Goal: Navigation & Orientation: Find specific page/section

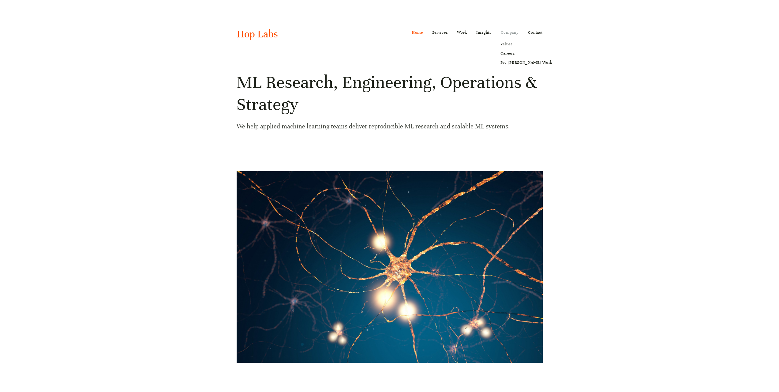
click at [508, 31] on link "Company" at bounding box center [510, 33] width 18 height 10
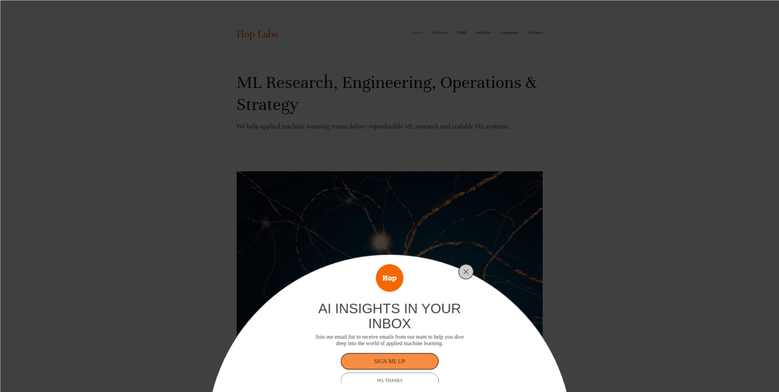
click at [510, 35] on div "ai insights in your inbox Join our email list to receive emails from our team t…" at bounding box center [389, 196] width 779 height 392
click at [465, 271] on line "Close" at bounding box center [466, 271] width 4 height 4
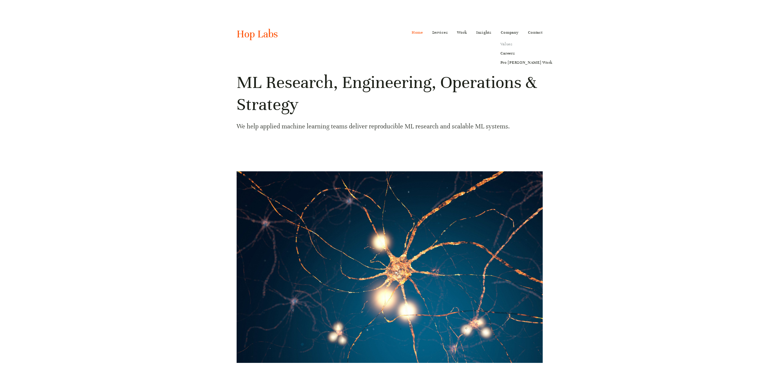
click at [510, 47] on link "Values" at bounding box center [526, 43] width 61 height 9
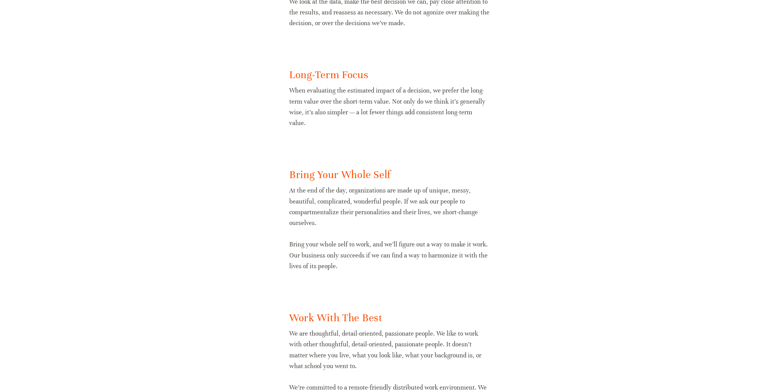
scroll to position [952, 0]
